Goal: Task Accomplishment & Management: Manage account settings

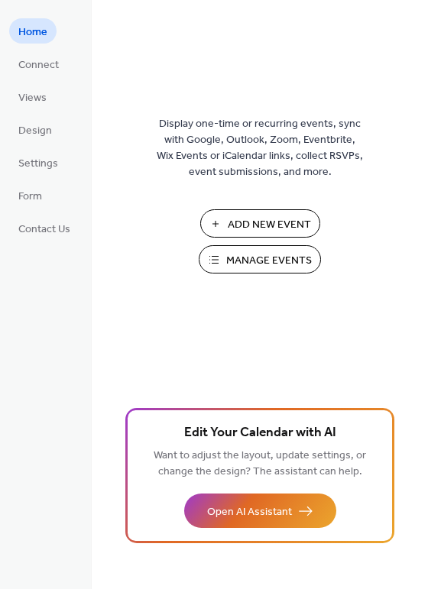
click at [258, 264] on span "Manage Events" at bounding box center [269, 261] width 86 height 16
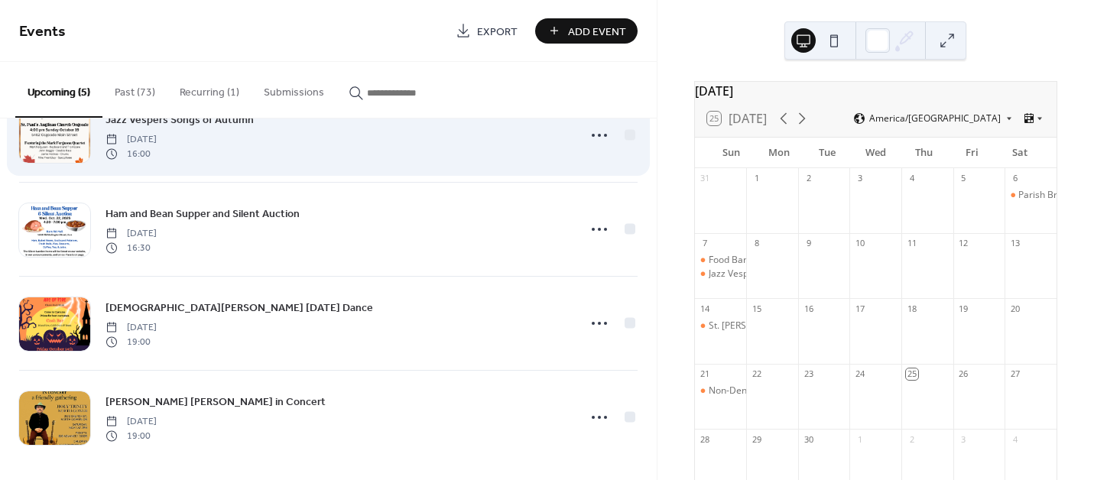
scroll to position [152, 0]
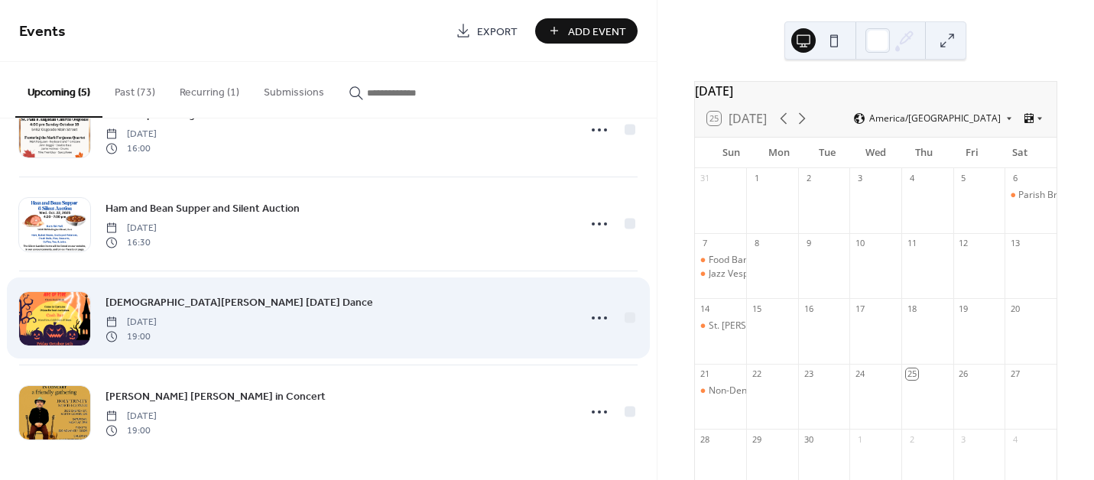
click at [386, 316] on div "[DEMOGRAPHIC_DATA][PERSON_NAME] [DATE] Dance [DATE] 19:00" at bounding box center [336, 317] width 462 height 49
click at [592, 311] on icon at bounding box center [599, 318] width 24 height 24
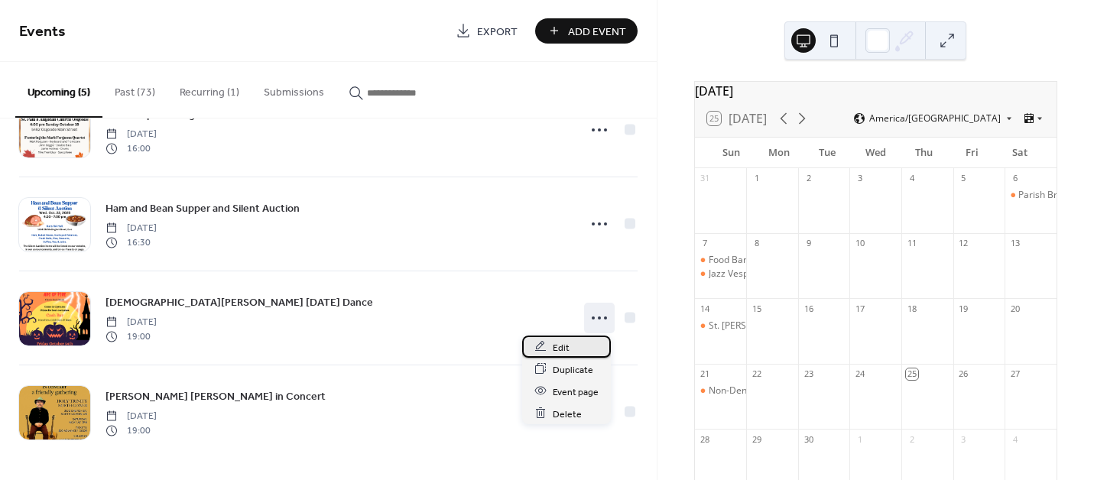
click at [560, 350] on span "Edit" at bounding box center [561, 347] width 17 height 16
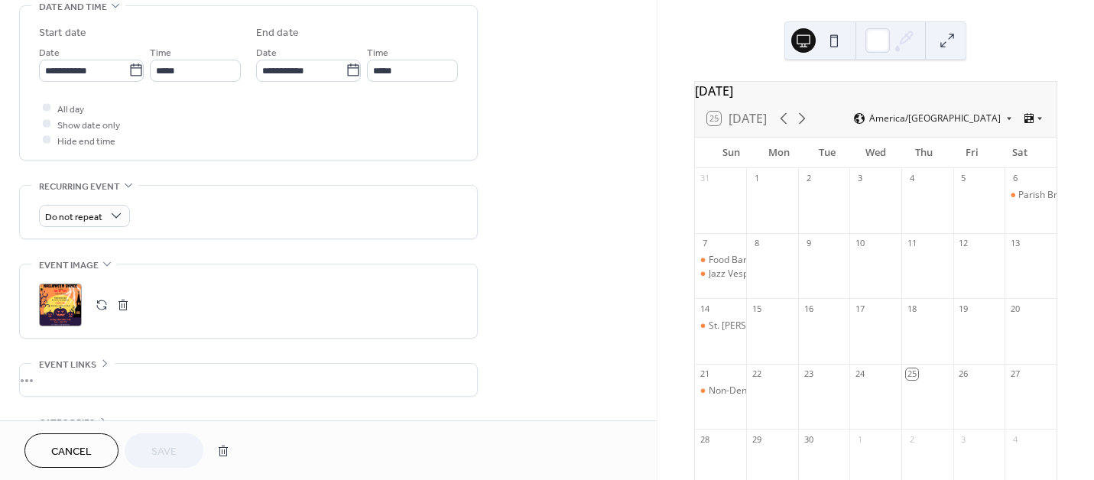
scroll to position [599, 0]
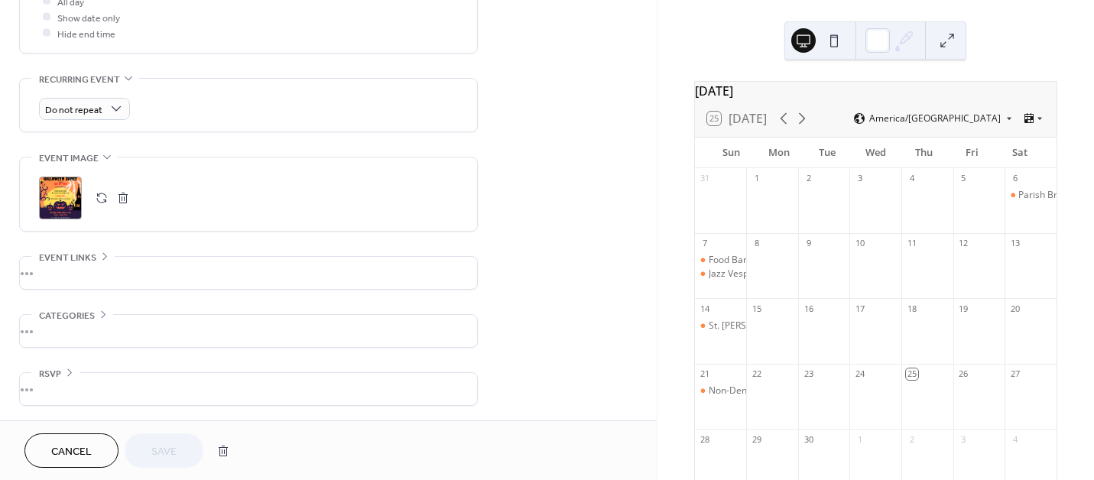
click at [57, 196] on div ";" at bounding box center [60, 198] width 43 height 43
click at [66, 446] on span "Cancel" at bounding box center [71, 452] width 41 height 16
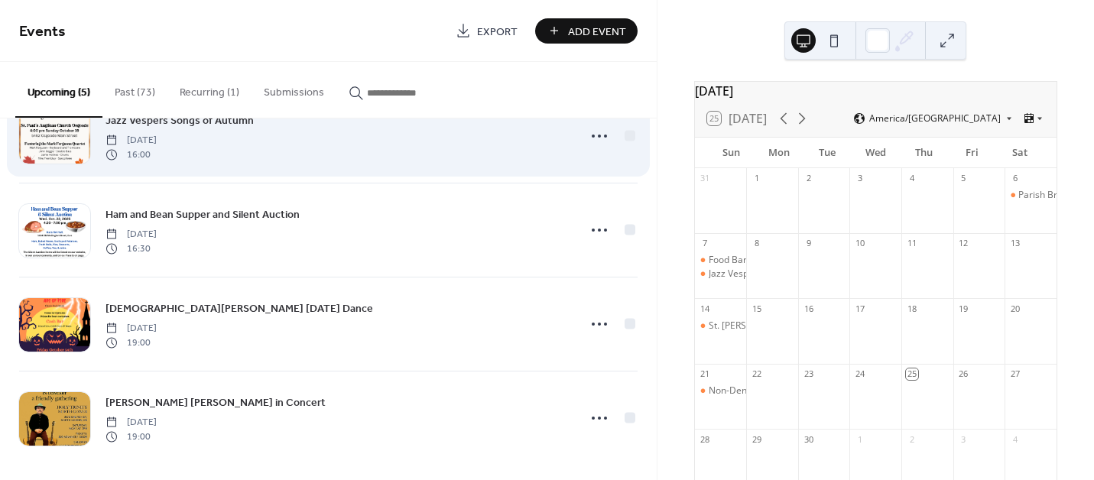
scroll to position [152, 0]
